Goal: Task Accomplishment & Management: Complete application form

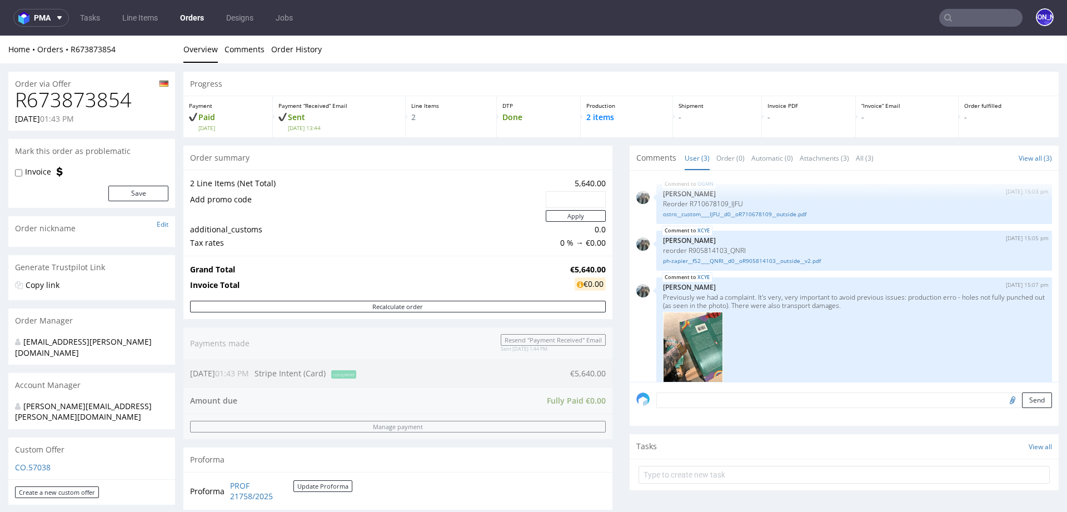
click at [99, 93] on h1 "R673873854" at bounding box center [91, 100] width 153 height 22
copy h1 "R673873854"
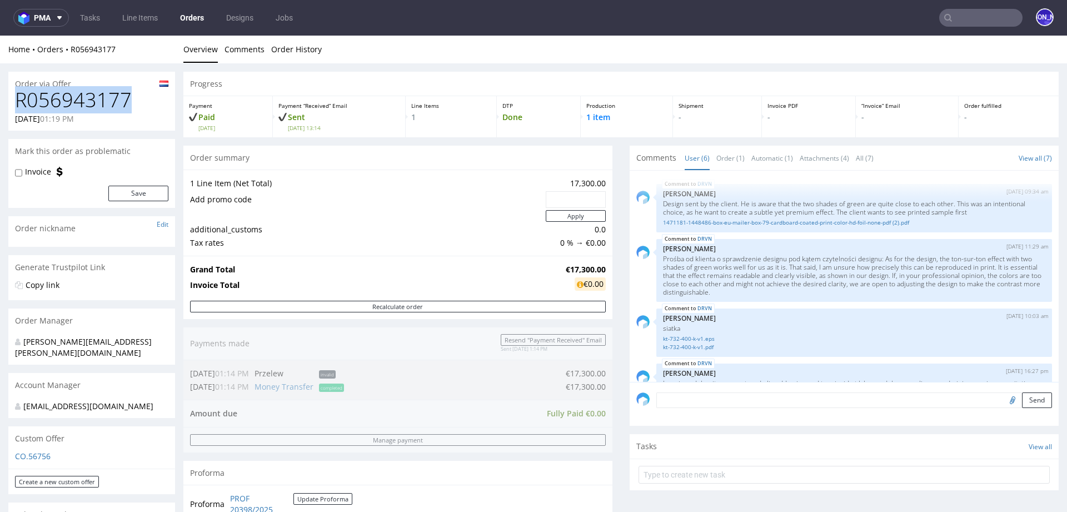
scroll to position [281, 0]
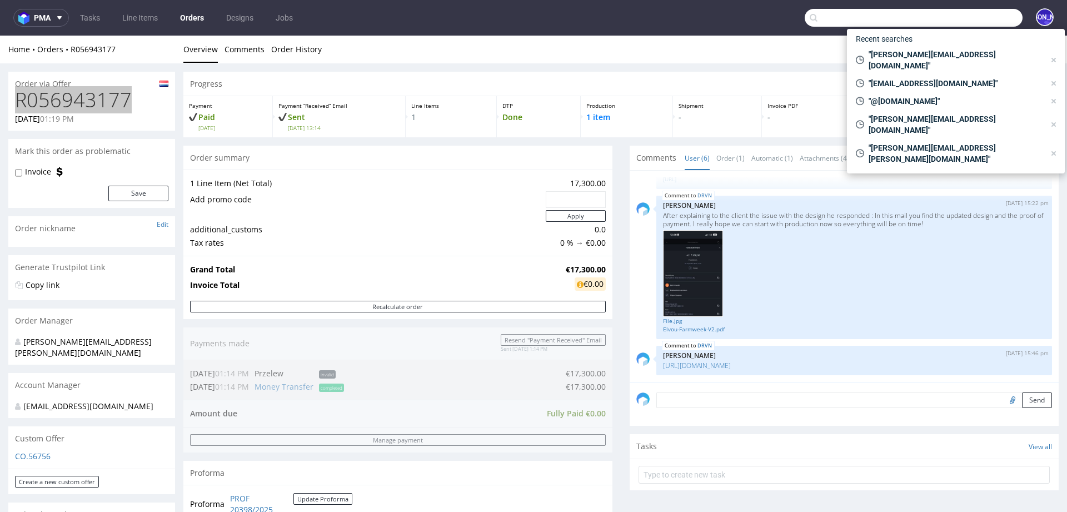
click at [957, 22] on input "text" at bounding box center [914, 18] width 218 height 18
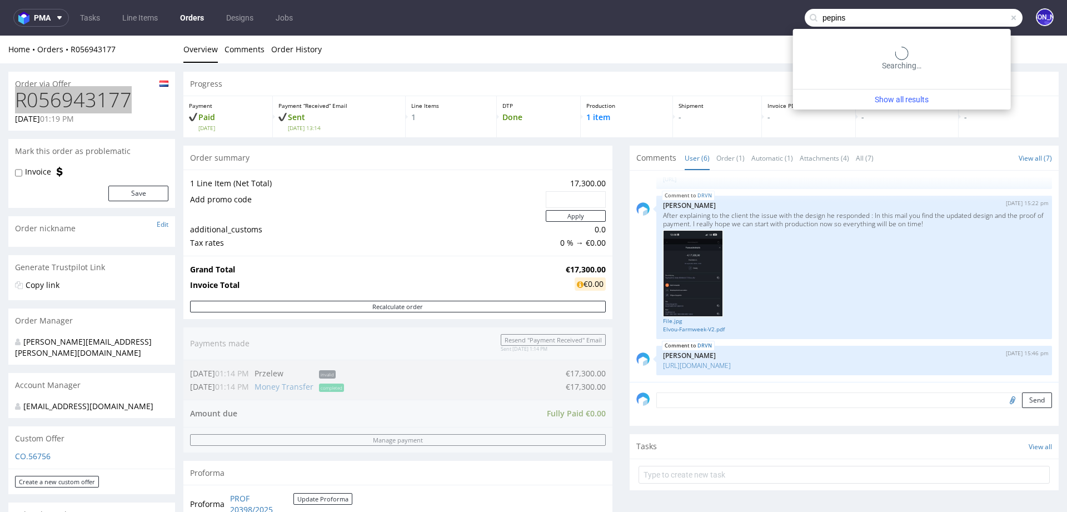
type input "pepins"
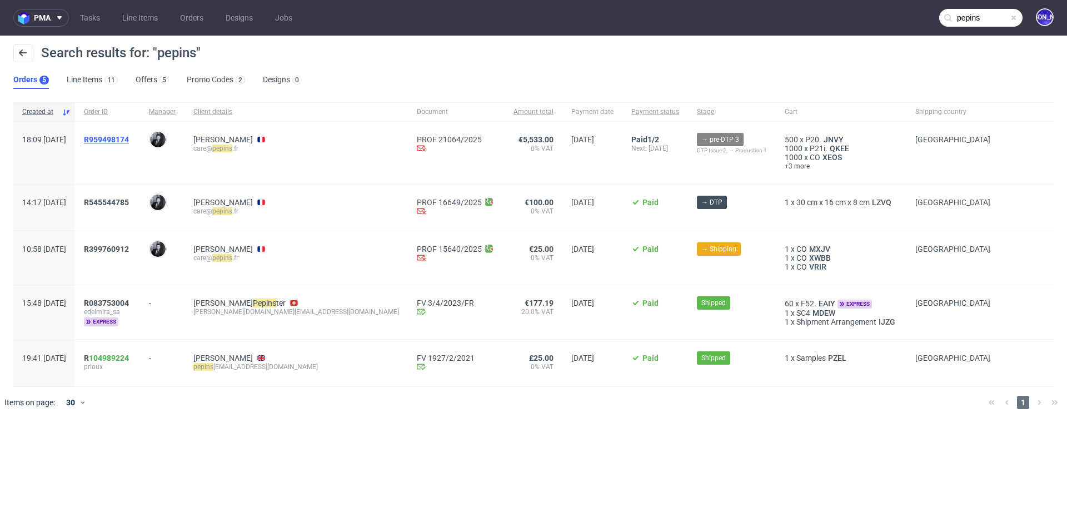
click at [123, 136] on span "R959498174" at bounding box center [106, 139] width 45 height 9
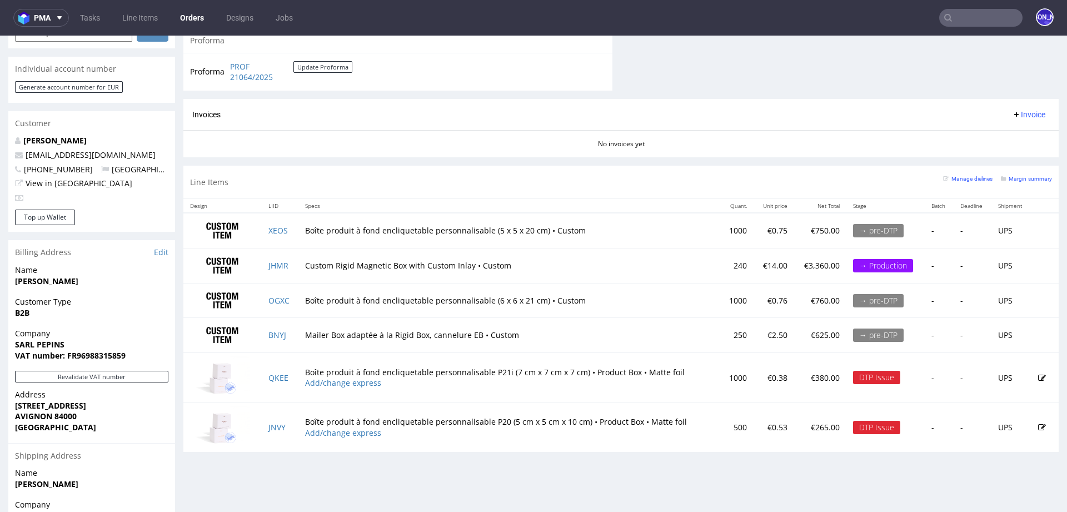
scroll to position [499, 0]
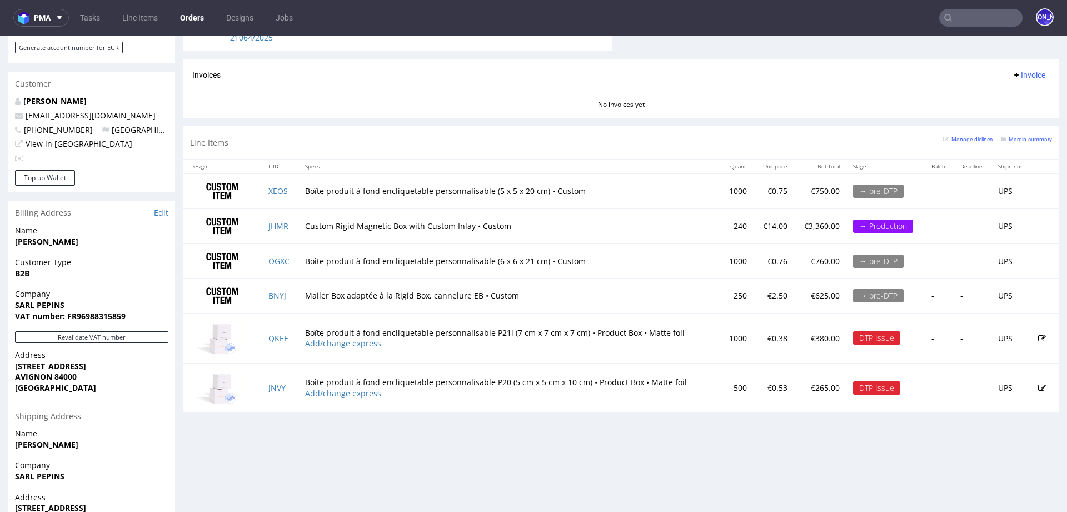
scroll to position [600, 0]
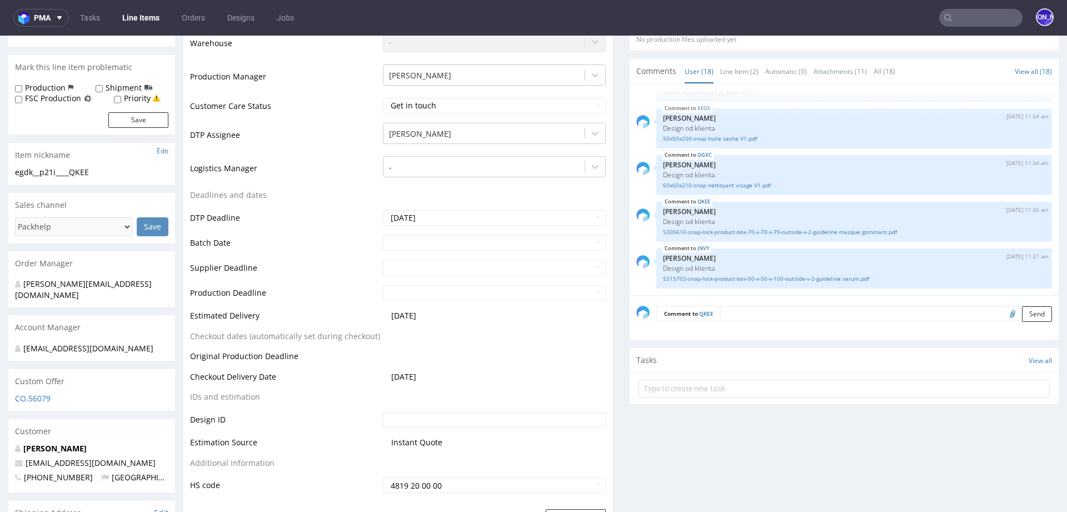
scroll to position [301, 0]
click at [698, 201] on link "QKEE" at bounding box center [704, 203] width 13 height 9
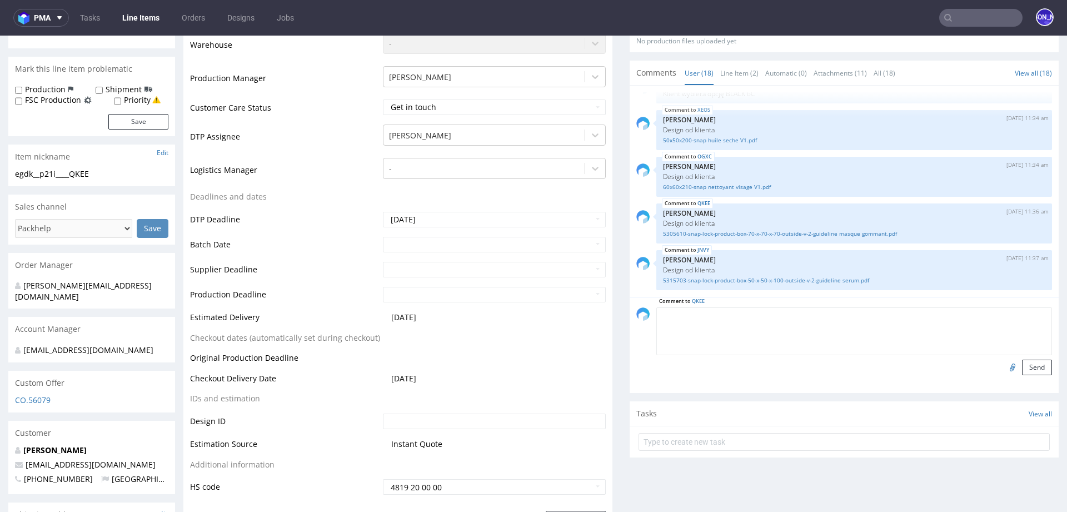
click at [745, 313] on textarea at bounding box center [854, 331] width 396 height 48
type textarea "2"
type textarea "Drugi design"
click at [1003, 366] on input "file" at bounding box center [1011, 367] width 16 height 14
type input "C:\fakepath\5305610-snap-lock-product-box-70-x-70-x-70-outside-v-2-guideline ma…"
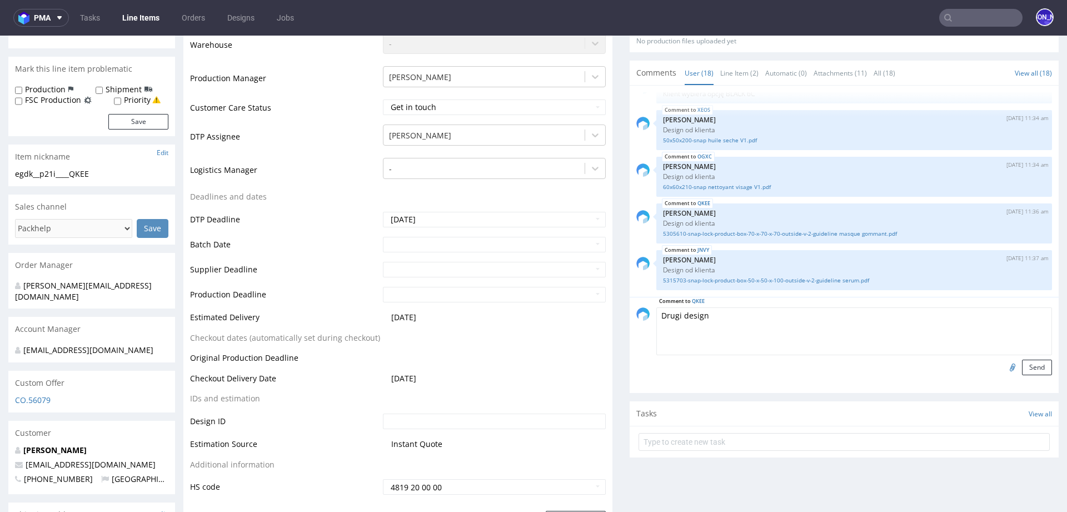
drag, startPoint x: 680, startPoint y: 323, endPoint x: 589, endPoint y: 323, distance: 91.2
click at [687, 313] on textarea "Drugi design" at bounding box center [854, 331] width 396 height 48
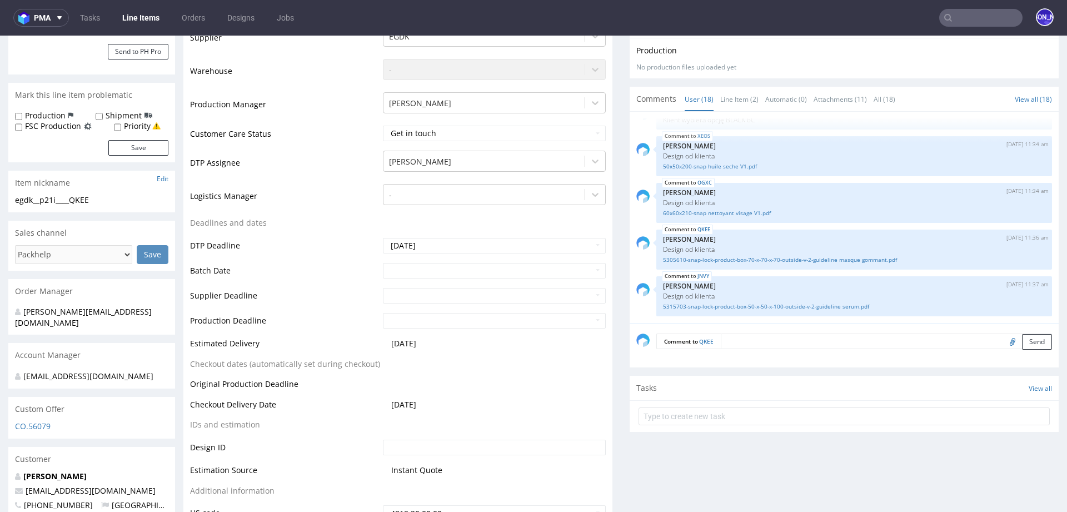
scroll to position [334, 0]
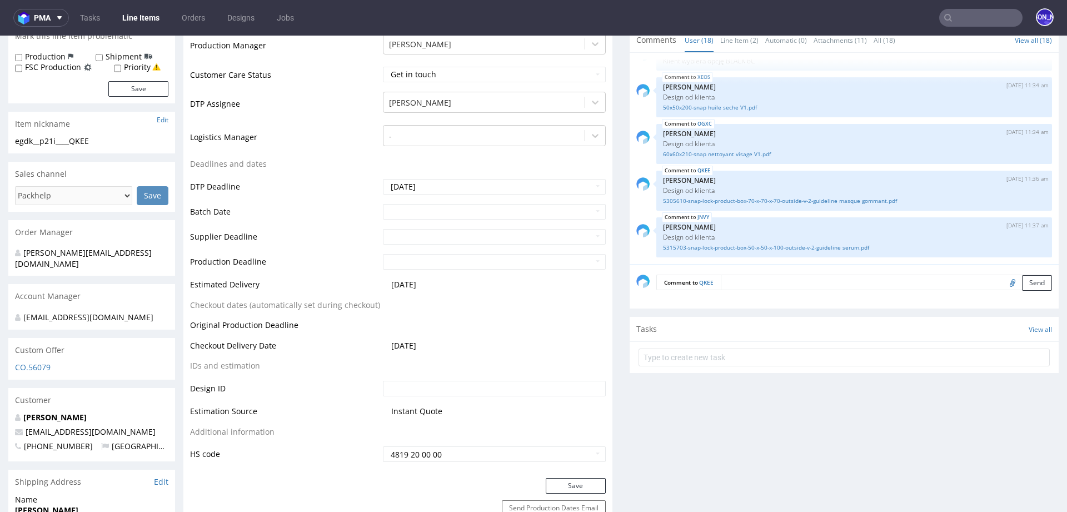
click at [1003, 285] on input "file" at bounding box center [1011, 282] width 16 height 14
type input "C:\fakepath\5305610-snap-lock-product-box-70-x-70-x-70-outside-v-2-guideline Cr…"
click at [743, 276] on textarea at bounding box center [886, 283] width 331 height 16
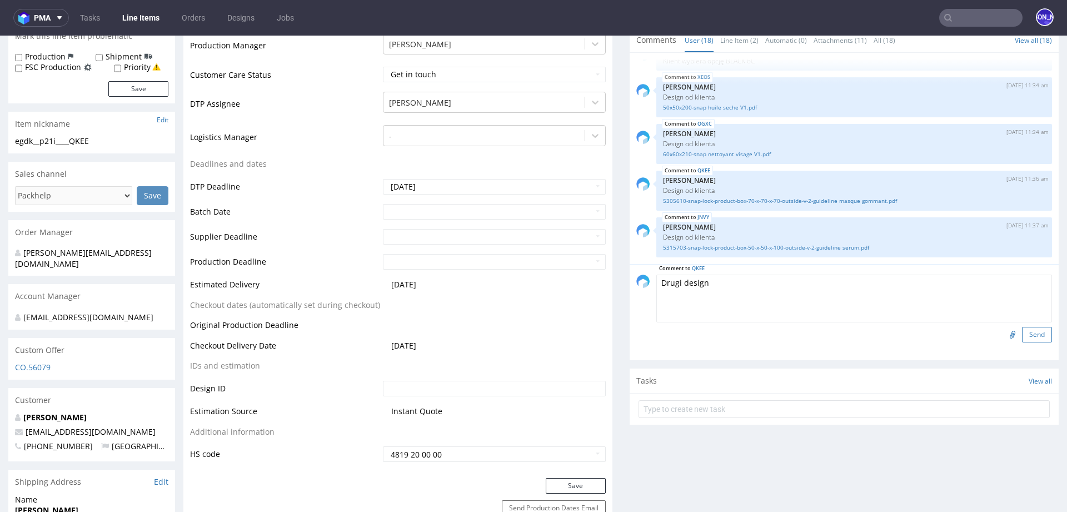
type textarea "Drugi design"
click at [1028, 336] on button "Send" at bounding box center [1037, 335] width 30 height 16
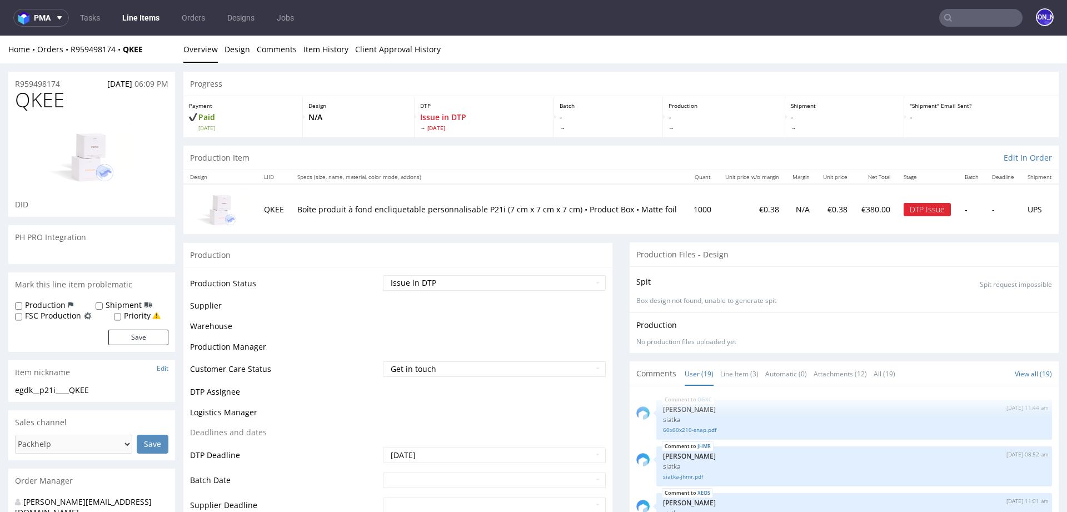
scroll to position [753, 0]
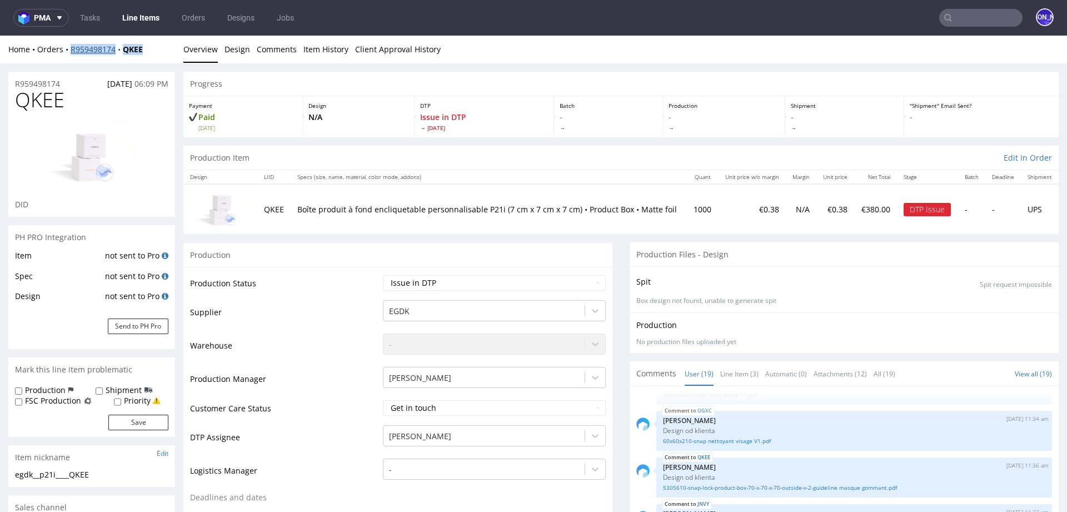
drag, startPoint x: 141, startPoint y: 47, endPoint x: 71, endPoint y: 45, distance: 69.5
click at [71, 45] on div "Home Orders R959498174 QKEE" at bounding box center [91, 49] width 167 height 11
copy div "R959498174 QKEE"
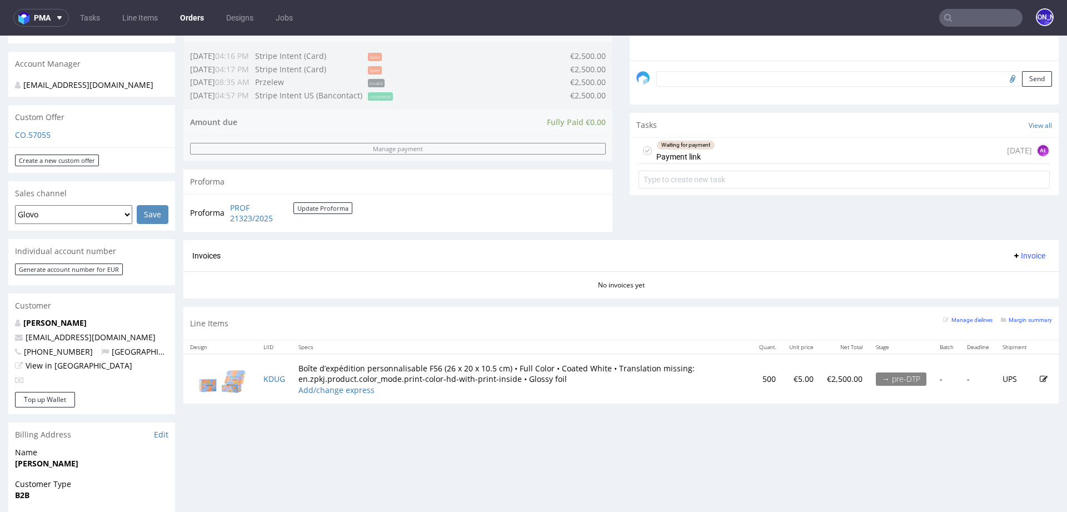
scroll to position [391, 0]
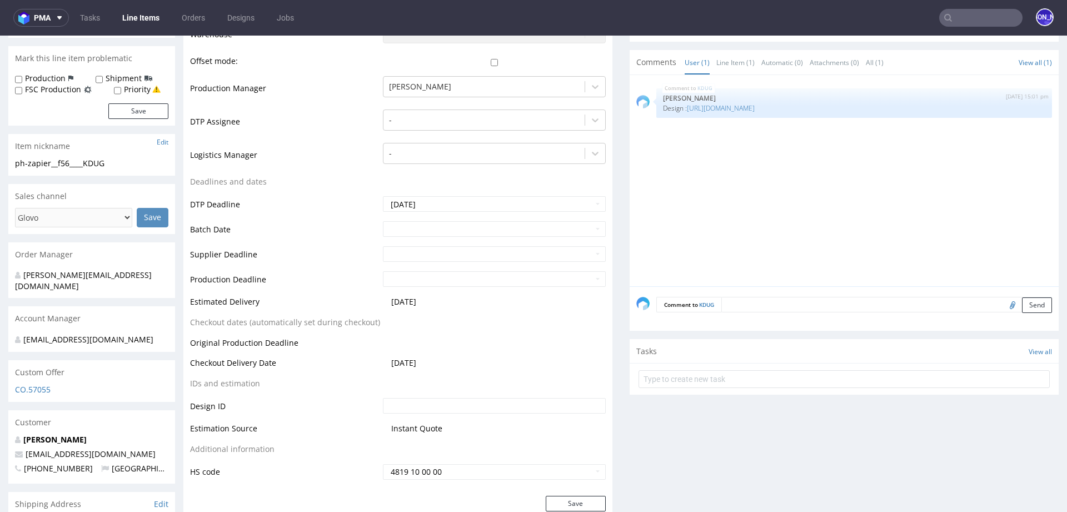
scroll to position [476, 0]
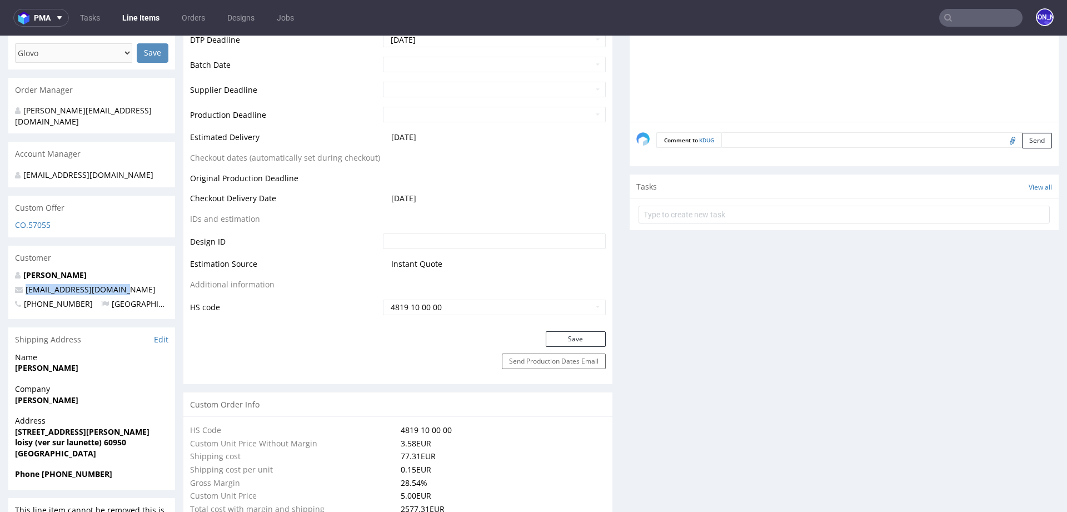
drag, startPoint x: 123, startPoint y: 278, endPoint x: 18, endPoint y: 276, distance: 105.7
click at [18, 284] on p "noelliepittet@gmail.com" at bounding box center [91, 289] width 153 height 11
copy span "noelliepittet@gmail.com"
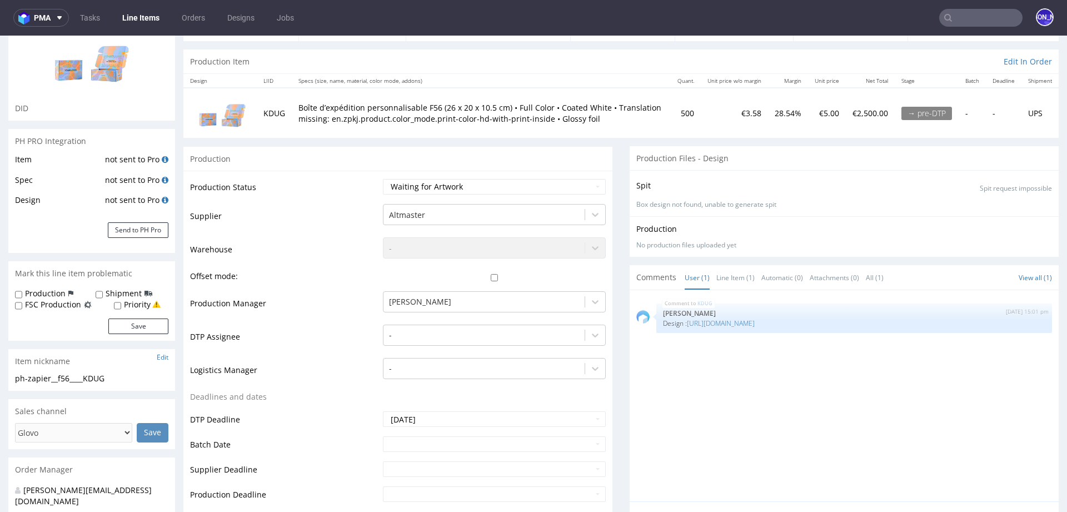
scroll to position [0, 0]
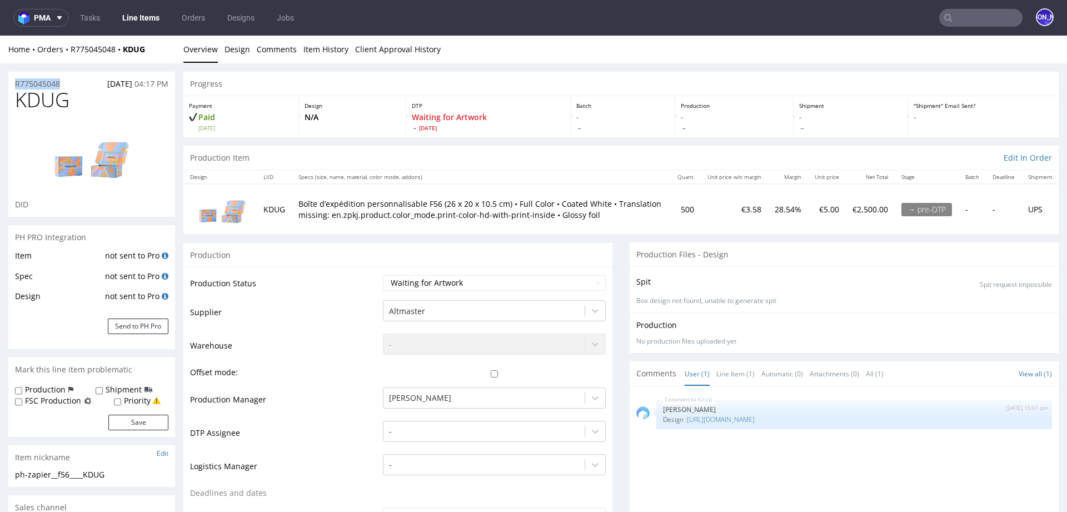
drag, startPoint x: 65, startPoint y: 83, endPoint x: 0, endPoint y: 83, distance: 65.0
copy p "R775045048"
click at [74, 79] on div "R775045048 03.10.2025 04:17 PM" at bounding box center [91, 81] width 167 height 18
drag, startPoint x: 71, startPoint y: 82, endPoint x: 0, endPoint y: 80, distance: 70.6
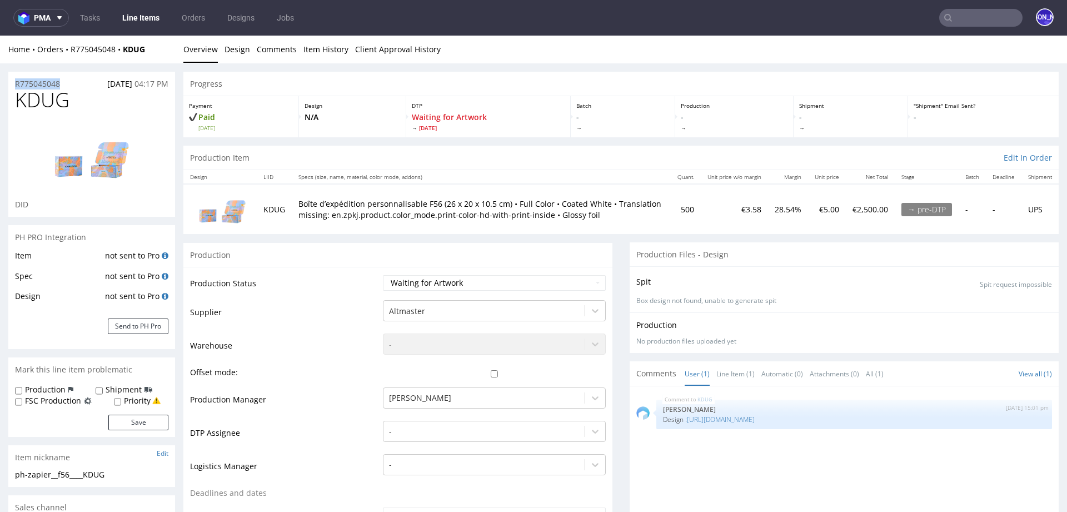
copy p "R775045048"
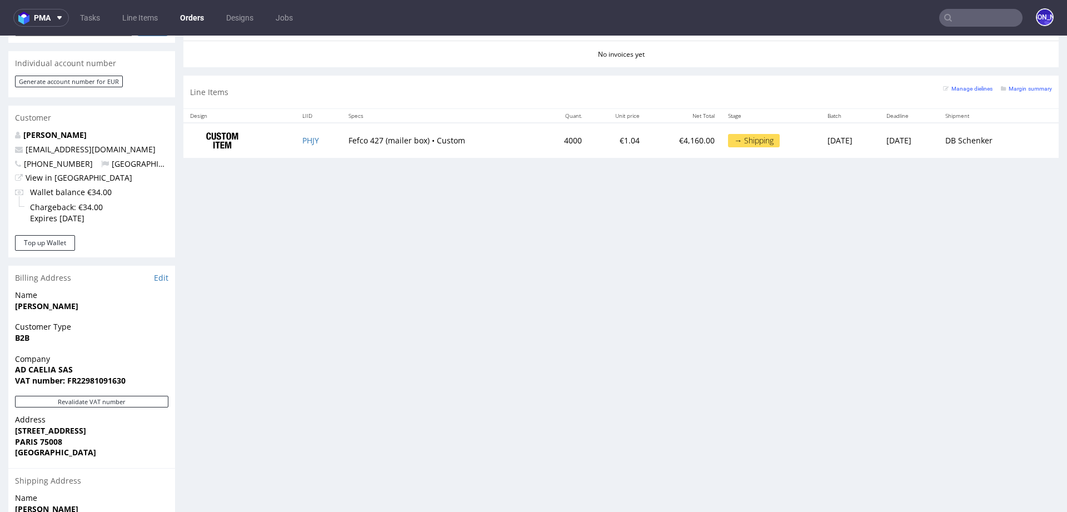
scroll to position [508, 0]
click at [302, 139] on link "PHJY" at bounding box center [310, 142] width 17 height 11
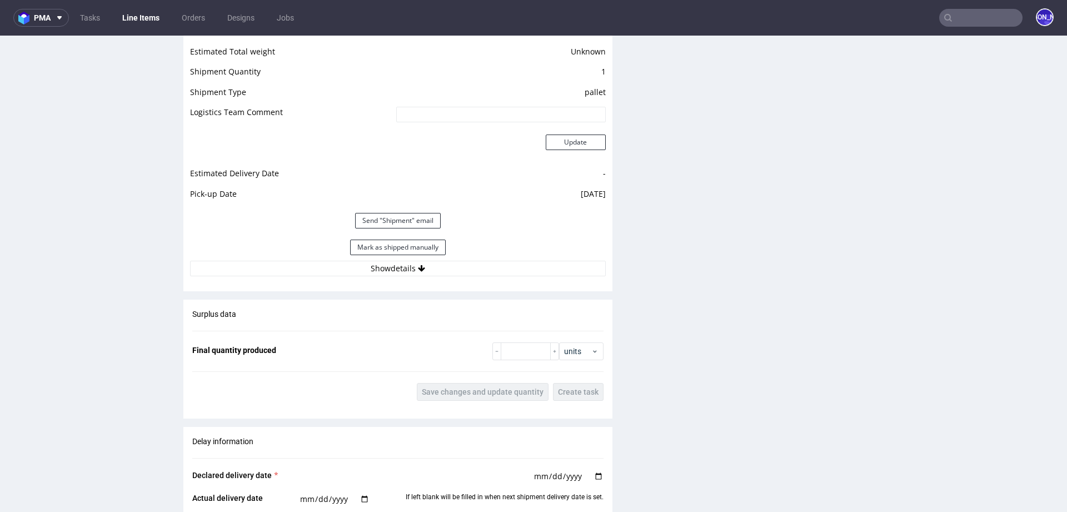
scroll to position [1488, 0]
click at [460, 265] on button "Show details" at bounding box center [398, 268] width 416 height 16
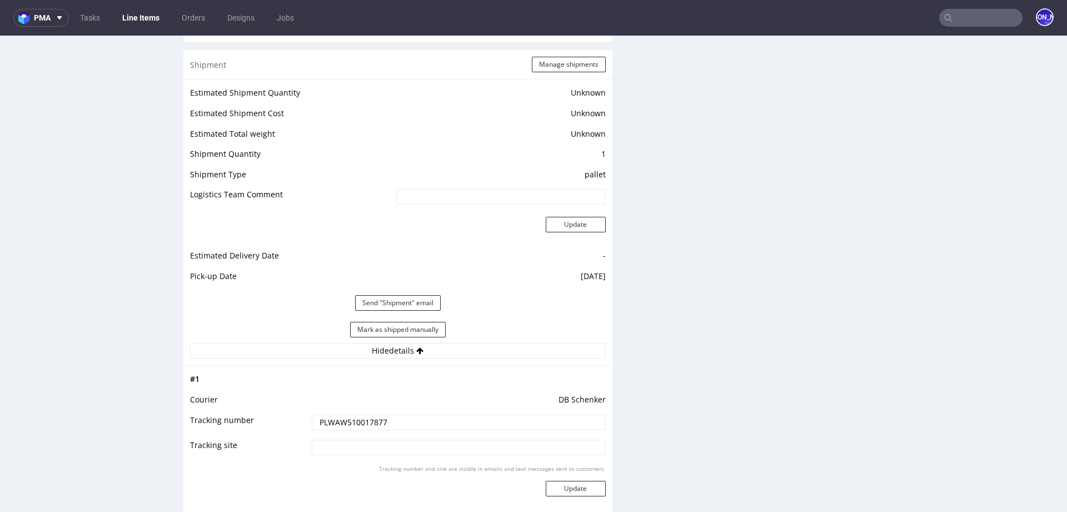
scroll to position [1416, 0]
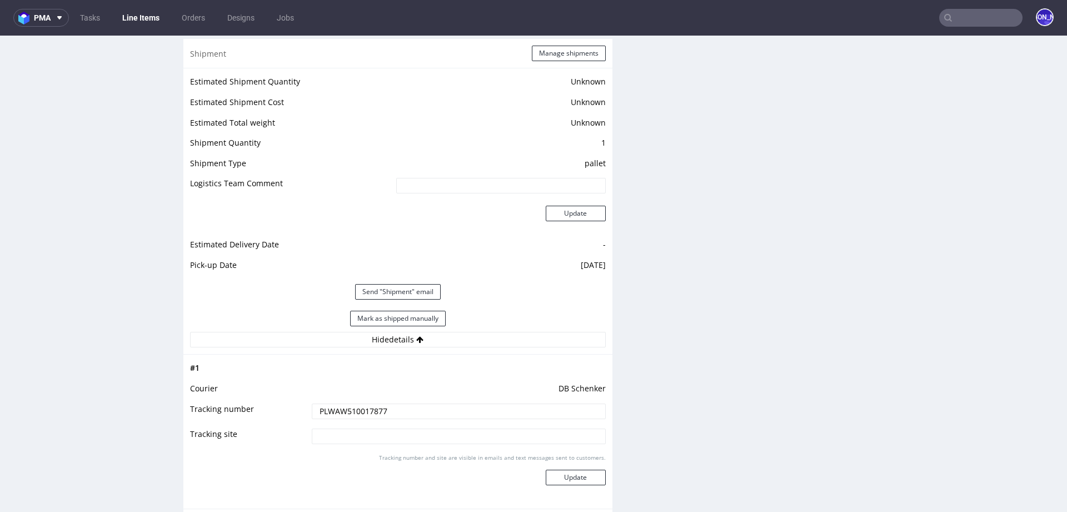
click at [339, 415] on input "PLWAW510017877" at bounding box center [459, 412] width 294 height 16
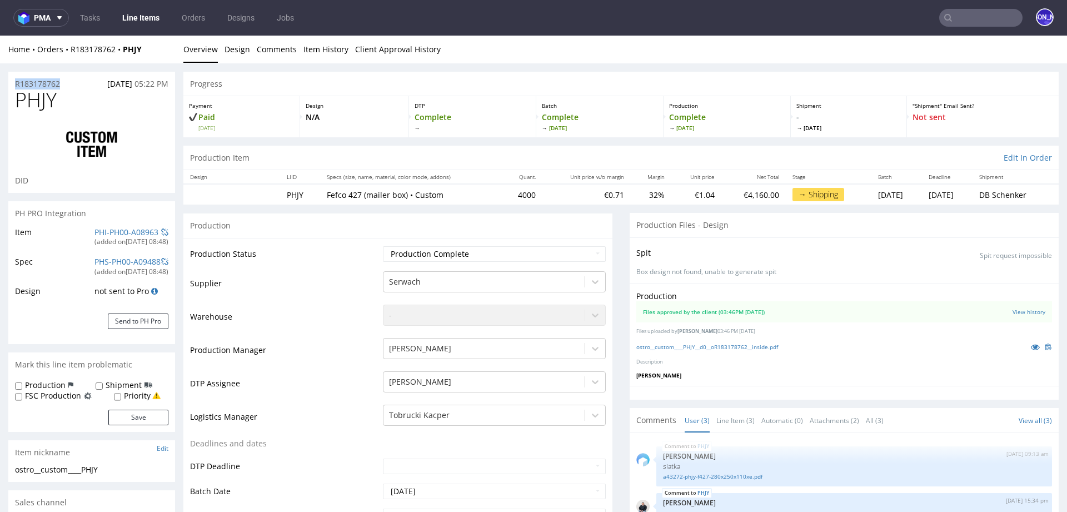
drag, startPoint x: 66, startPoint y: 81, endPoint x: 0, endPoint y: 83, distance: 66.2
copy p "R183178762"
